Goal: Participate in discussion

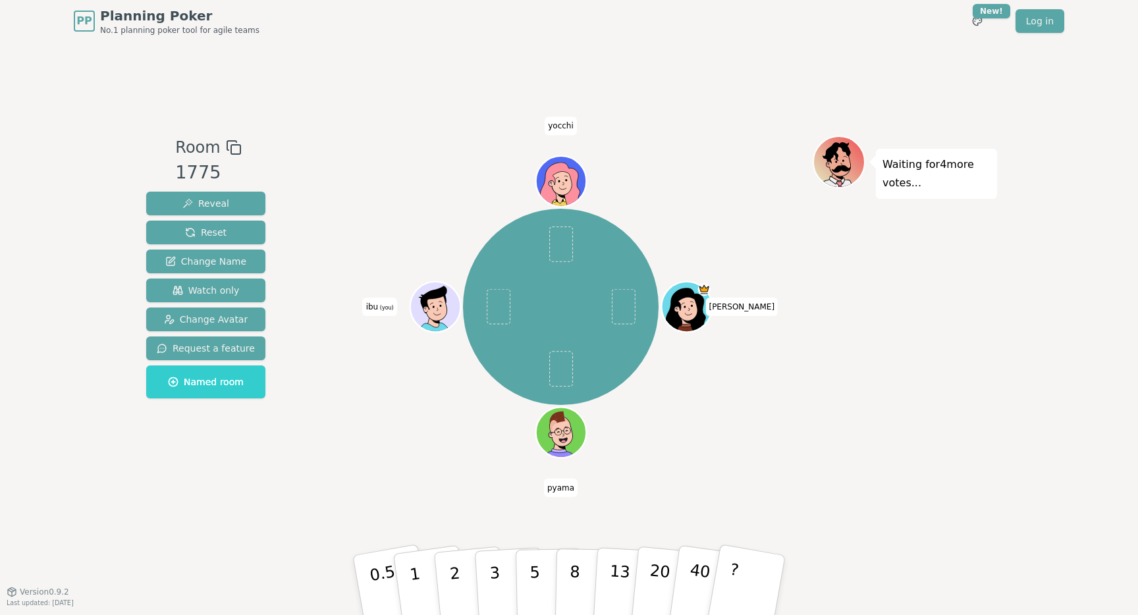
click at [429, 292] on icon at bounding box center [433, 300] width 26 height 28
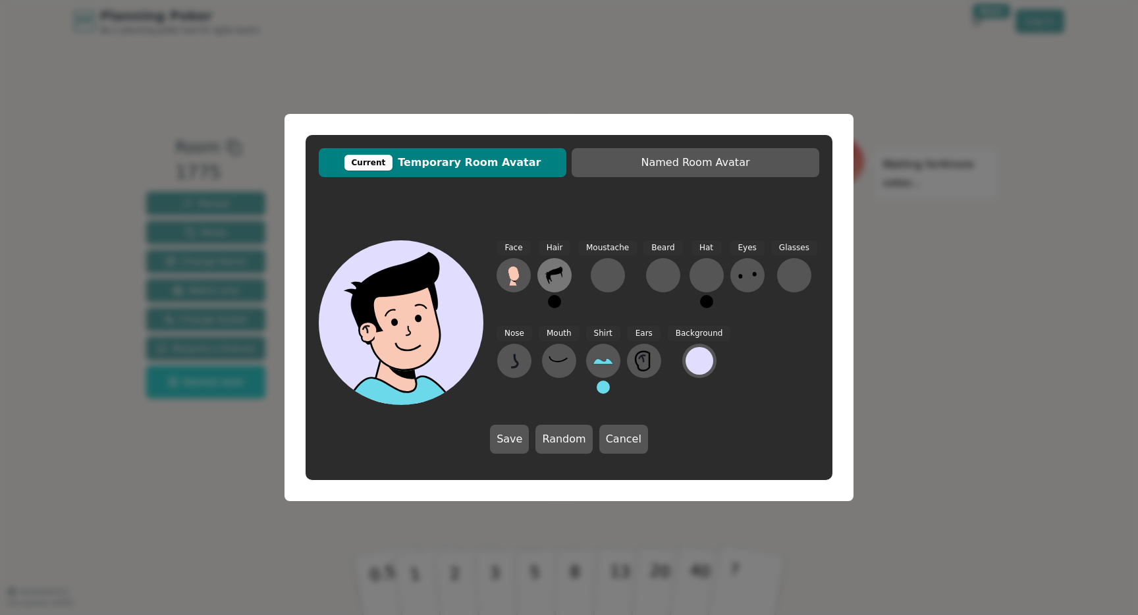
click at [555, 281] on icon at bounding box center [554, 275] width 21 height 21
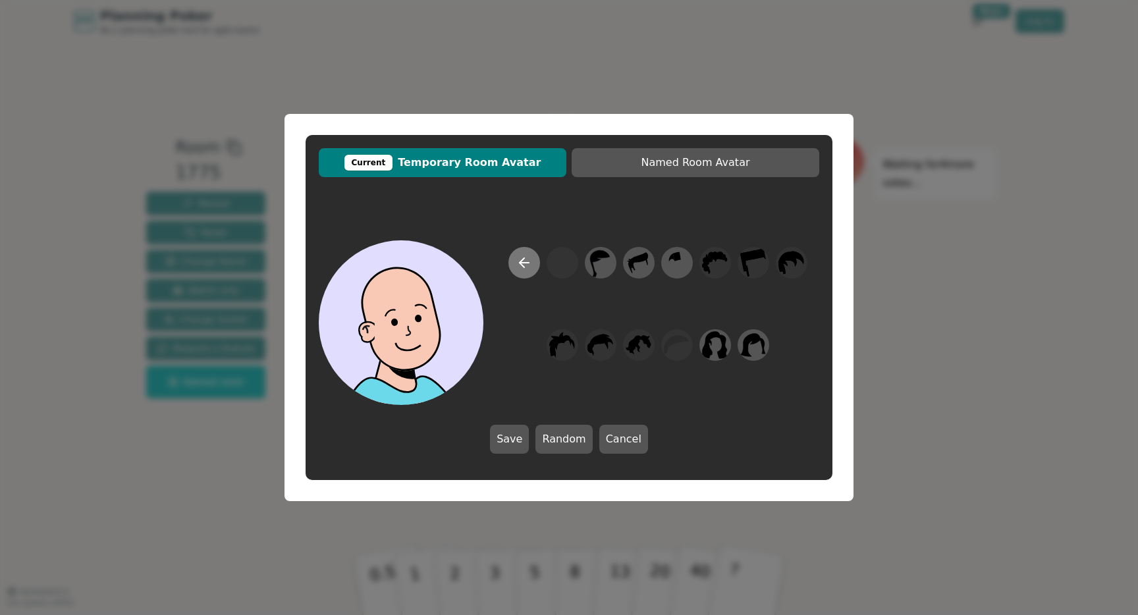
click at [530, 269] on icon at bounding box center [524, 263] width 16 height 16
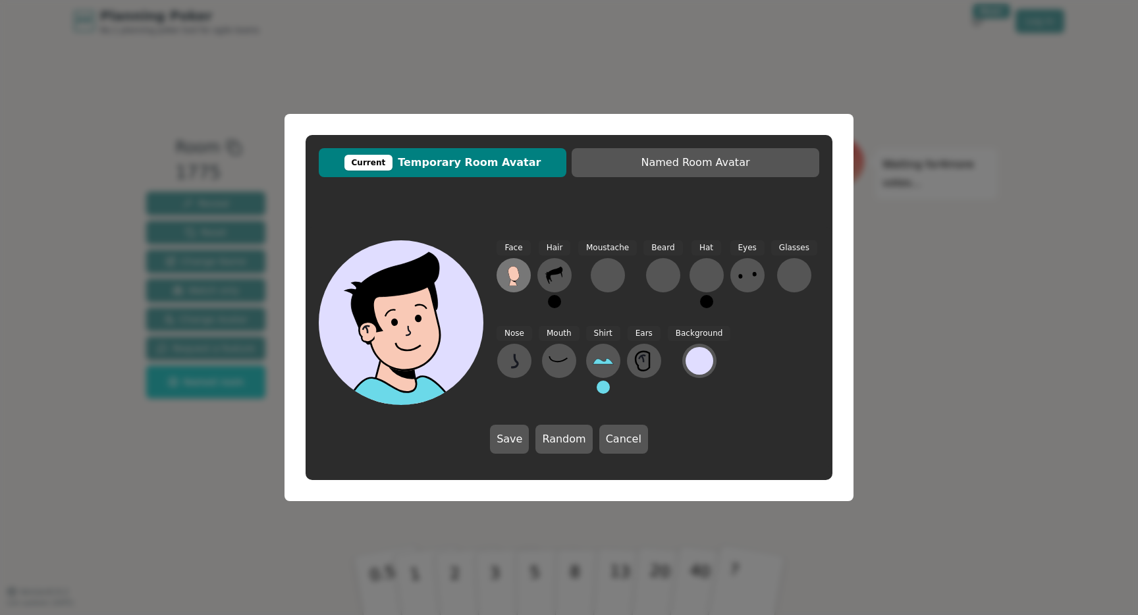
click at [522, 274] on icon at bounding box center [513, 275] width 21 height 21
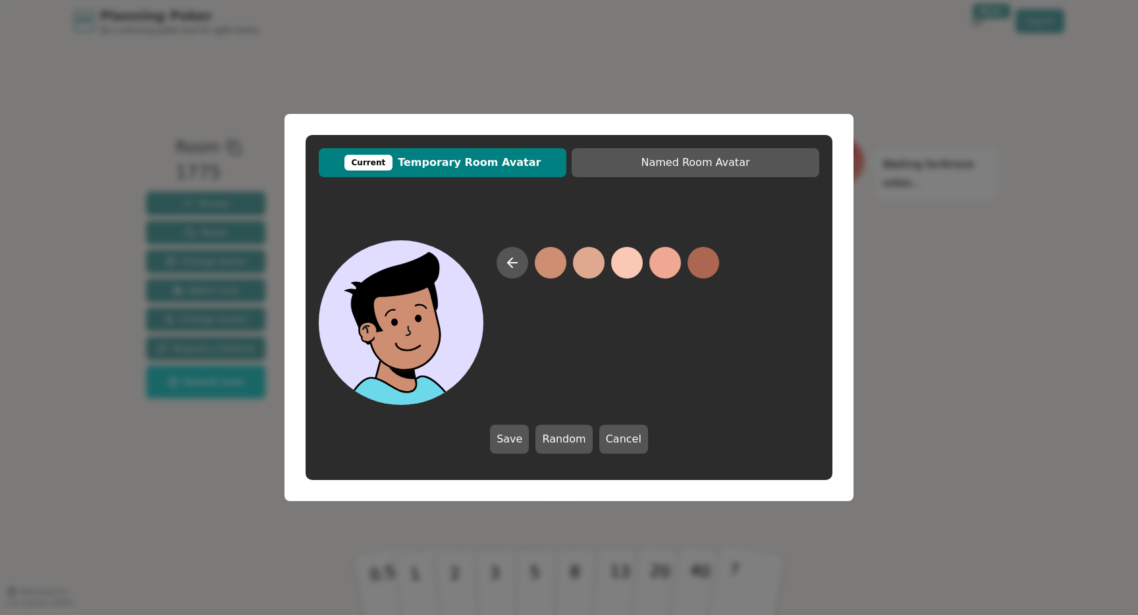
click at [236, 182] on div "Current Temporary Room Avatar Named Room Avatar Save Random Cancel" at bounding box center [569, 307] width 1138 height 615
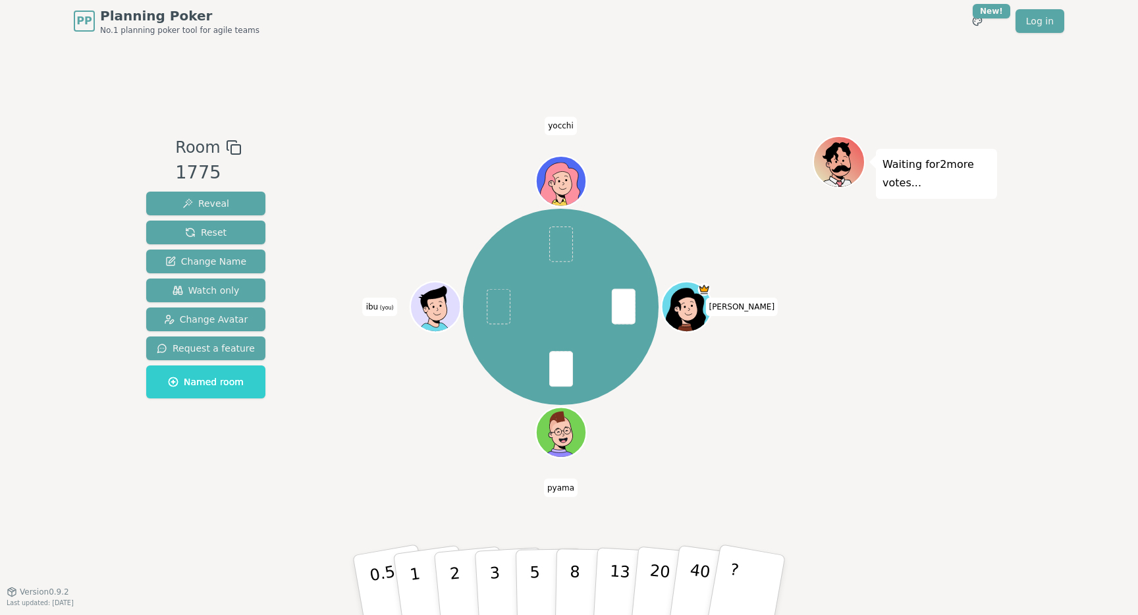
click at [507, 544] on div "Room 1775 Reveal Reset Change Name Watch only Change Avatar Request a feature N…" at bounding box center [569, 316] width 856 height 549
click at [503, 560] on button "3" at bounding box center [510, 585] width 72 height 103
click at [414, 574] on p "1" at bounding box center [417, 587] width 20 height 72
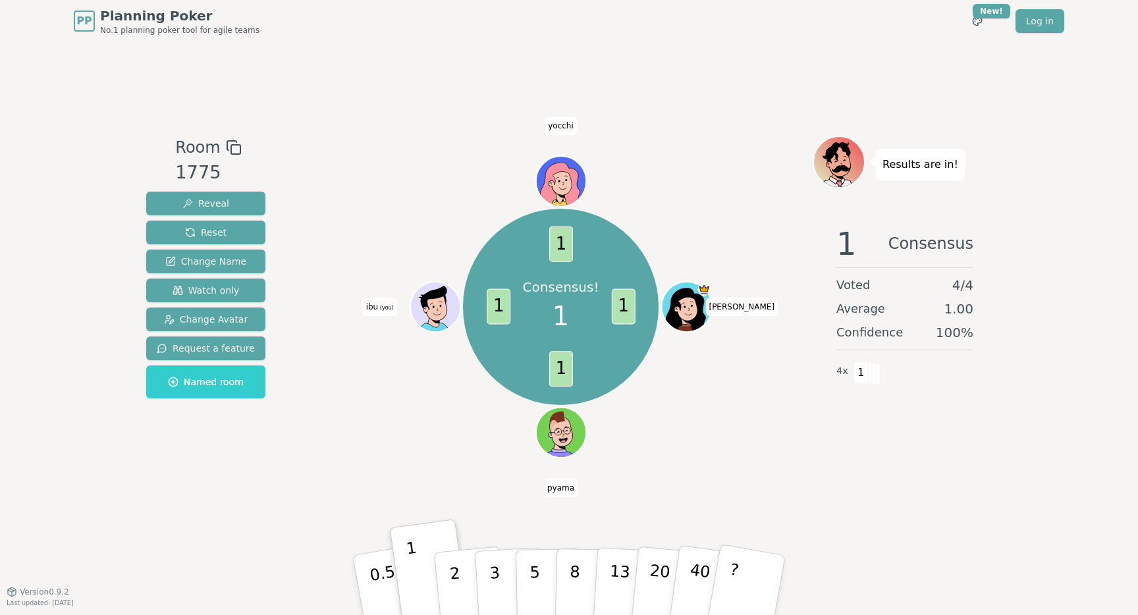
click at [342, 488] on div "Consensus! 1 1 1 1 1 [PERSON_NAME] ibu (you) [PERSON_NAME]" at bounding box center [561, 317] width 504 height 362
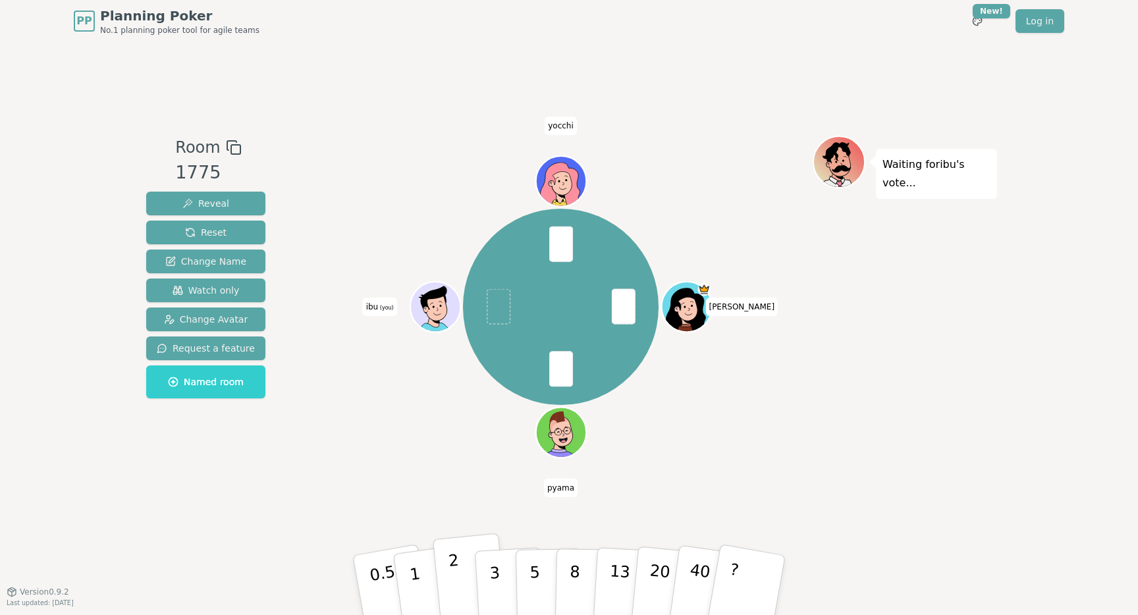
drag, startPoint x: 434, startPoint y: 580, endPoint x: 456, endPoint y: 569, distance: 24.7
click at [484, 505] on div "Room 1775 Reveal Reset Change Name Watch only Change Avatar Request a feature N…" at bounding box center [569, 316] width 856 height 549
click at [456, 575] on p "2" at bounding box center [456, 587] width 17 height 72
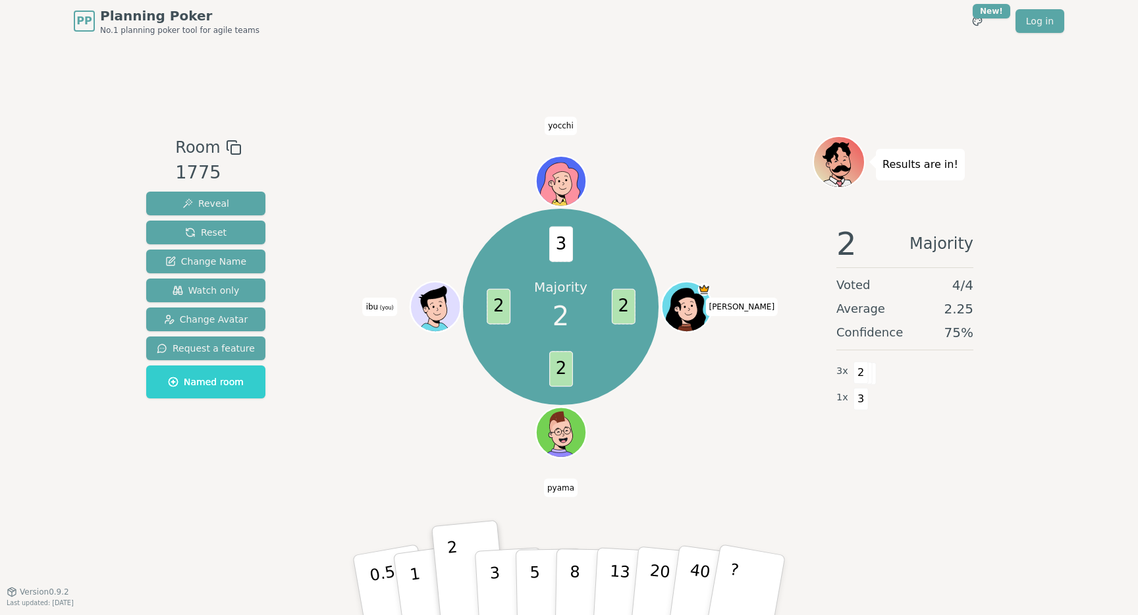
click at [403, 378] on div "Majority 2 2 2 2 3 [PERSON_NAME] (you) [PERSON_NAME]" at bounding box center [561, 306] width 504 height 295
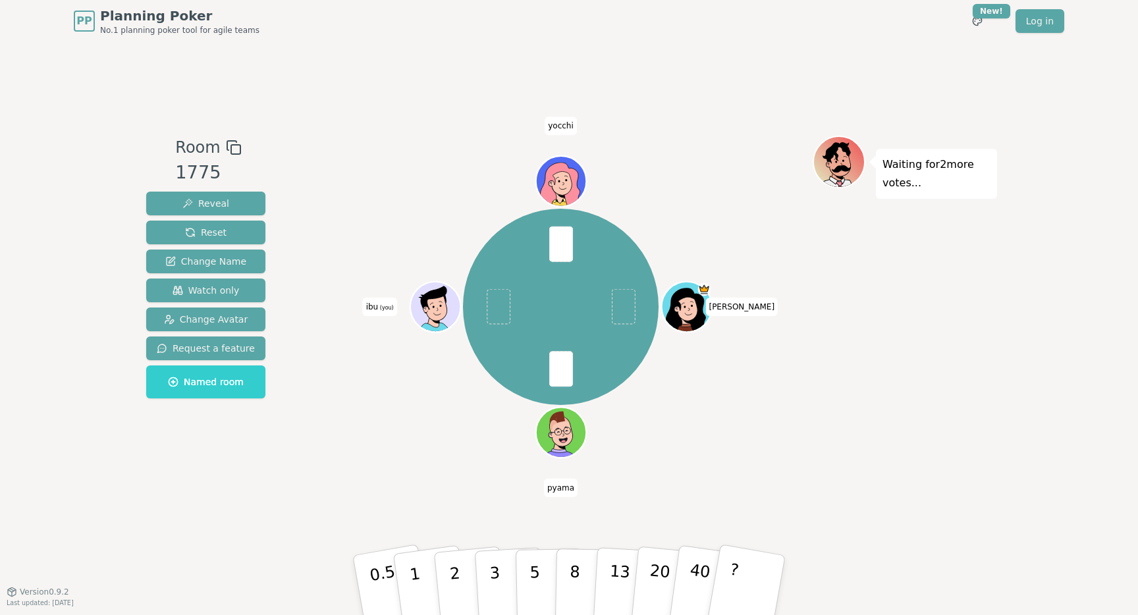
click at [807, 360] on div "[PERSON_NAME] (you) [PERSON_NAME]" at bounding box center [561, 306] width 504 height 295
click at [577, 583] on p "8" at bounding box center [574, 584] width 11 height 71
click at [667, 422] on div "[PERSON_NAME] (you) [PERSON_NAME]" at bounding box center [561, 306] width 504 height 295
click at [613, 572] on p "13" at bounding box center [619, 585] width 24 height 72
click at [582, 581] on button "8" at bounding box center [589, 585] width 68 height 100
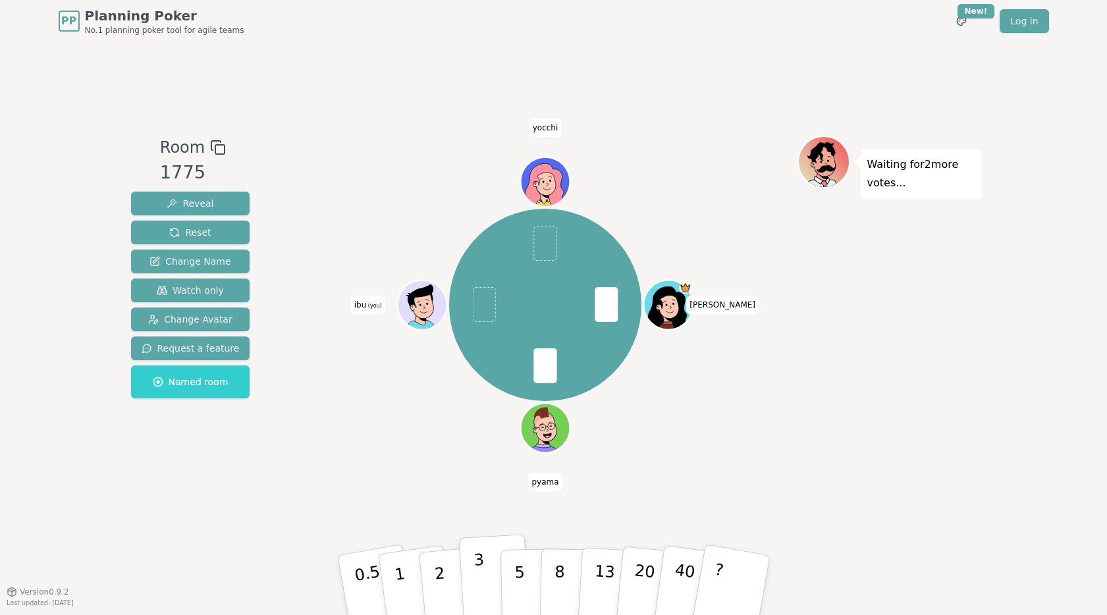
click at [468, 571] on button "3" at bounding box center [494, 585] width 72 height 103
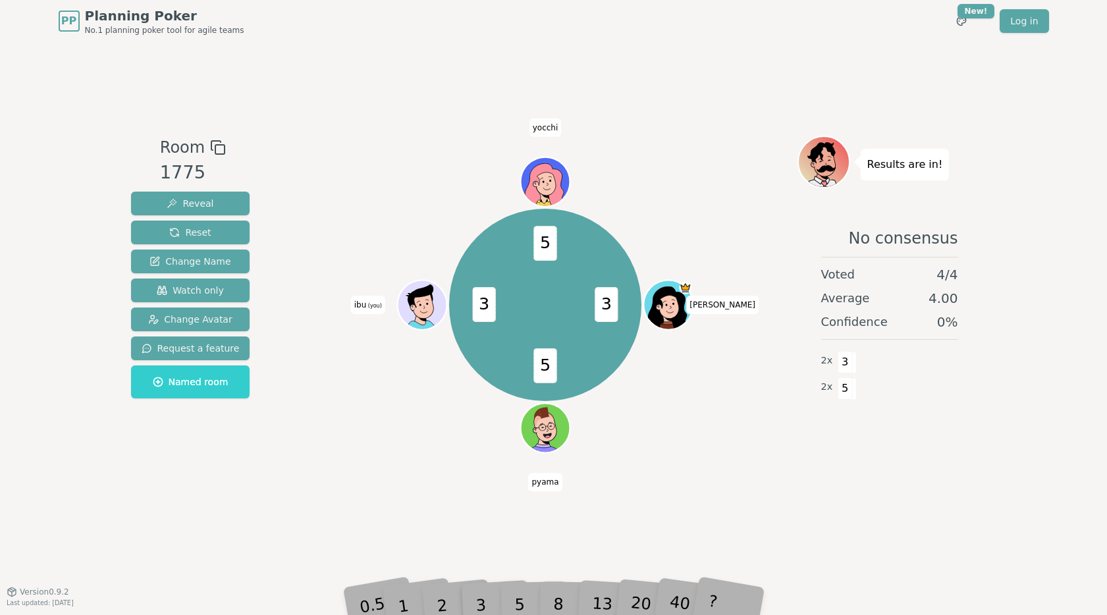
click at [398, 493] on div "3 5 3 5 [PERSON_NAME] (you) [PERSON_NAME]" at bounding box center [546, 317] width 504 height 362
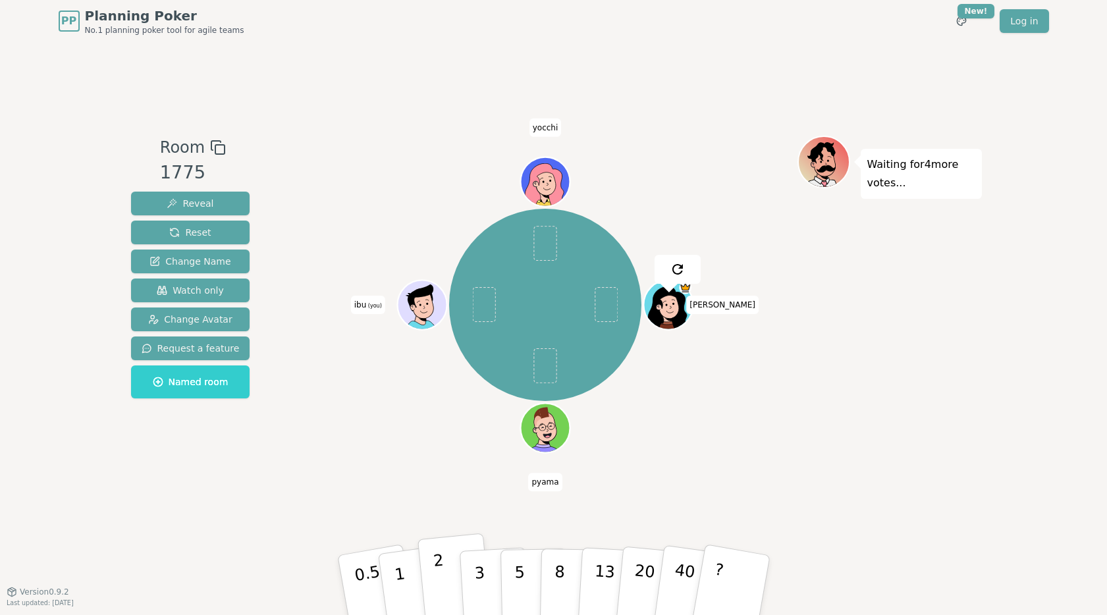
click at [437, 572] on p "2" at bounding box center [440, 587] width 17 height 72
click at [384, 533] on button "0.5" at bounding box center [376, 585] width 82 height 109
click at [406, 570] on button "1" at bounding box center [415, 585] width 78 height 107
click at [397, 570] on p "1" at bounding box center [401, 587] width 20 height 72
